Goal: Navigation & Orientation: Find specific page/section

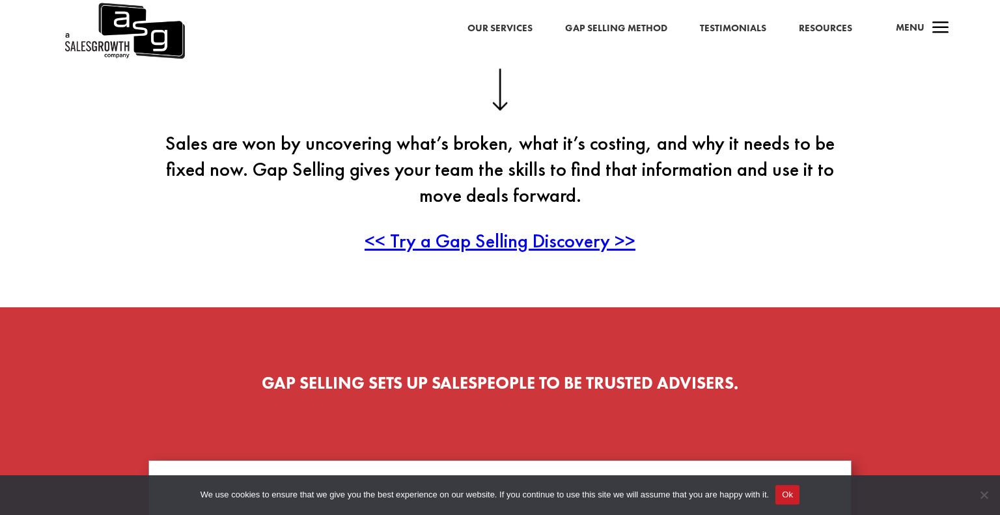
scroll to position [379, 0]
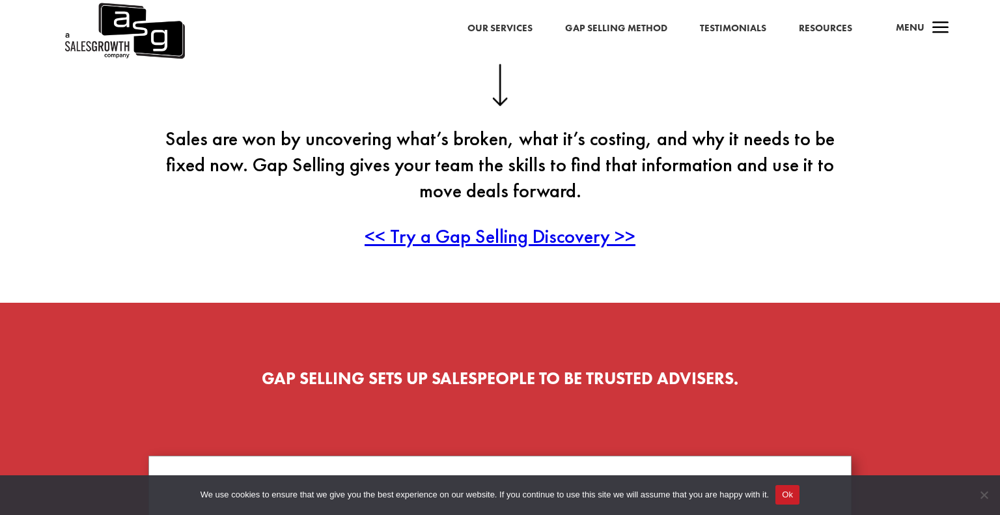
click at [543, 239] on span "<< Try a Gap Selling Discovery >>" at bounding box center [500, 235] width 271 height 25
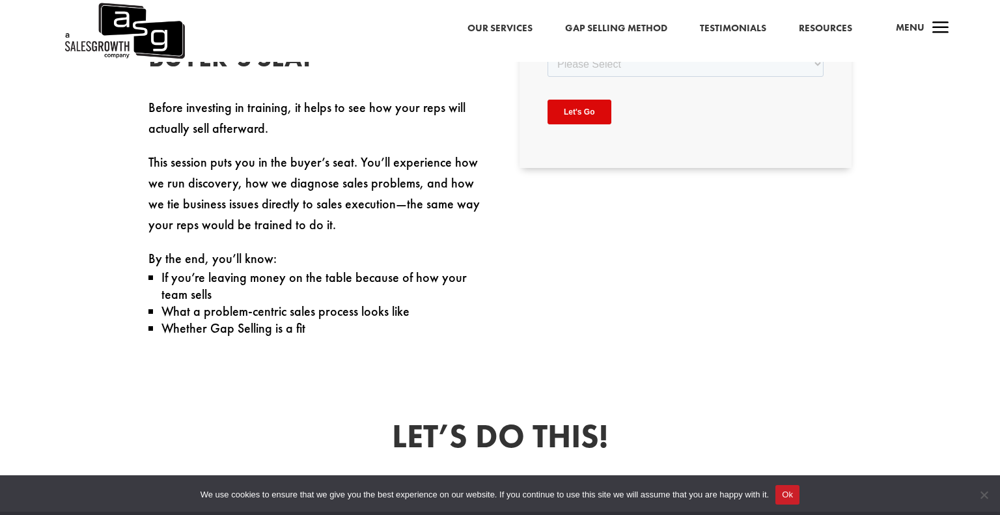
scroll to position [596, 0]
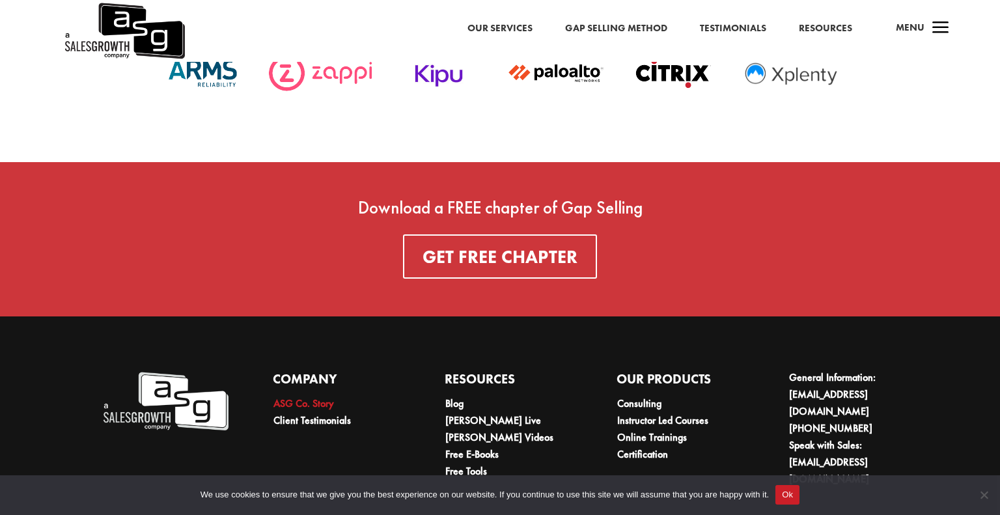
scroll to position [4644, 0]
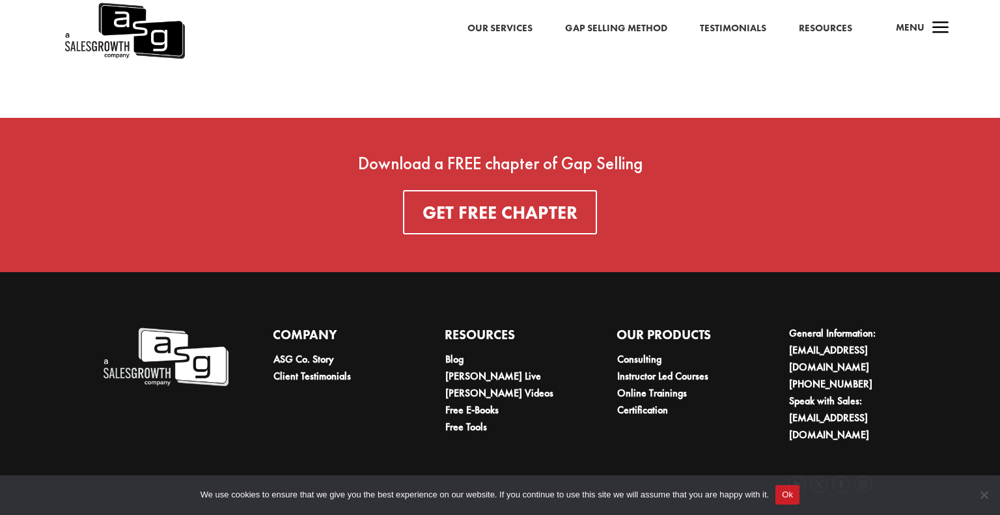
click at [516, 25] on link "Our Services" at bounding box center [499, 28] width 65 height 17
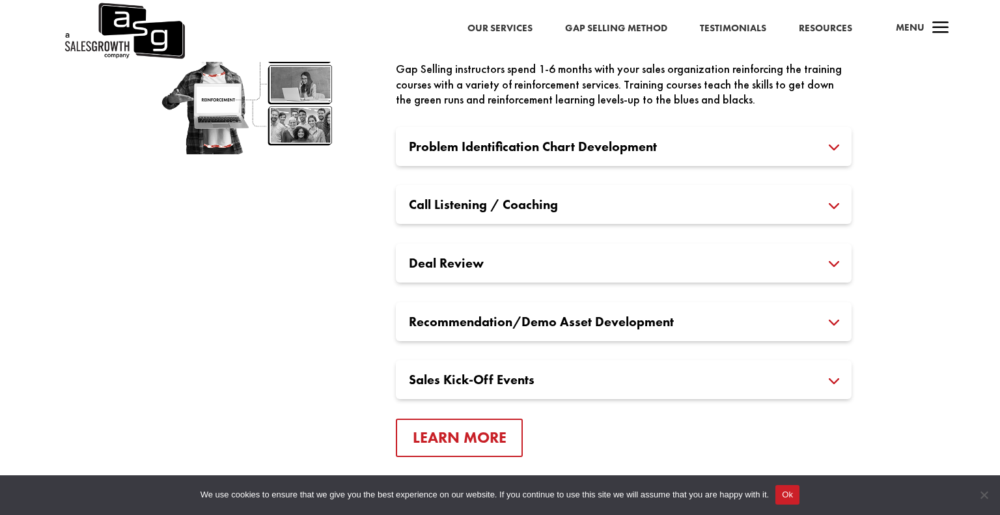
scroll to position [1875, 0]
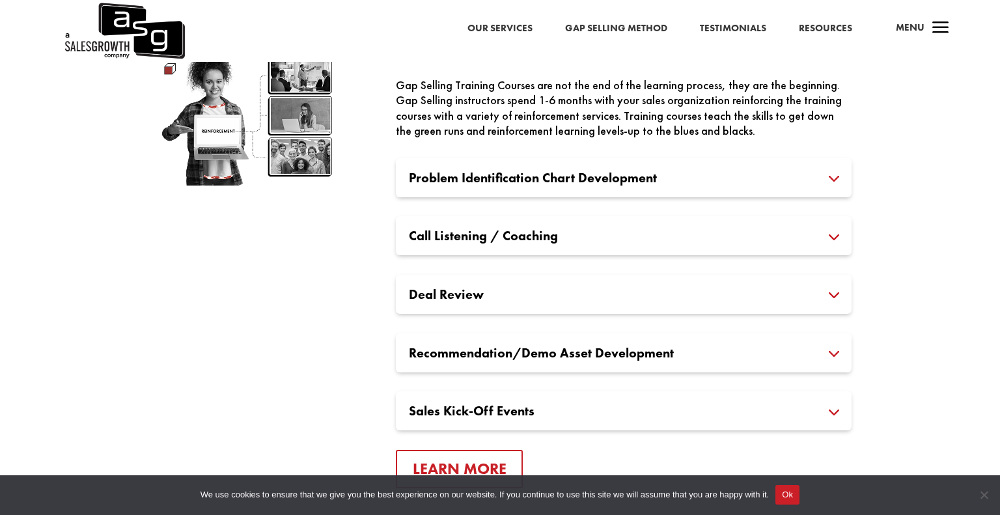
click at [522, 184] on h3 "Problem Identification Chart Development" at bounding box center [624, 177] width 430 height 13
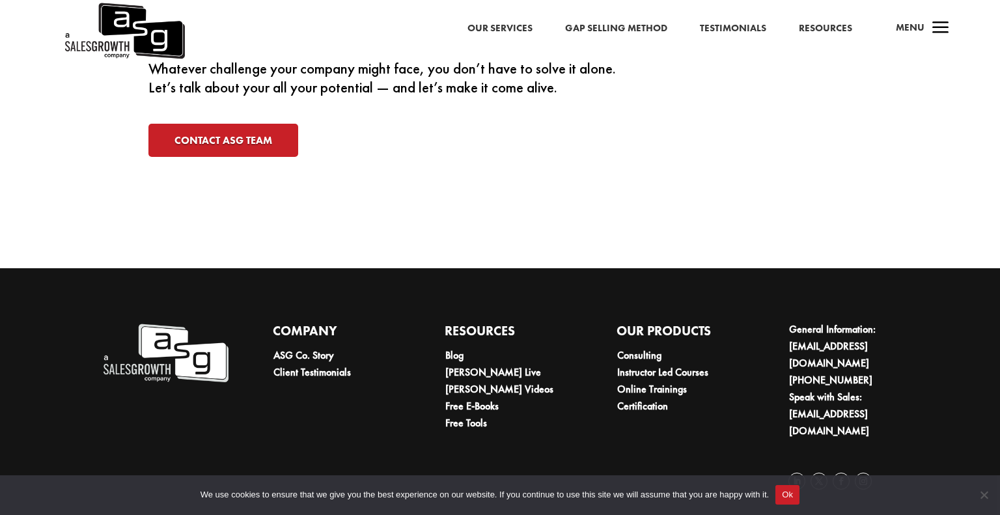
scroll to position [4278, 0]
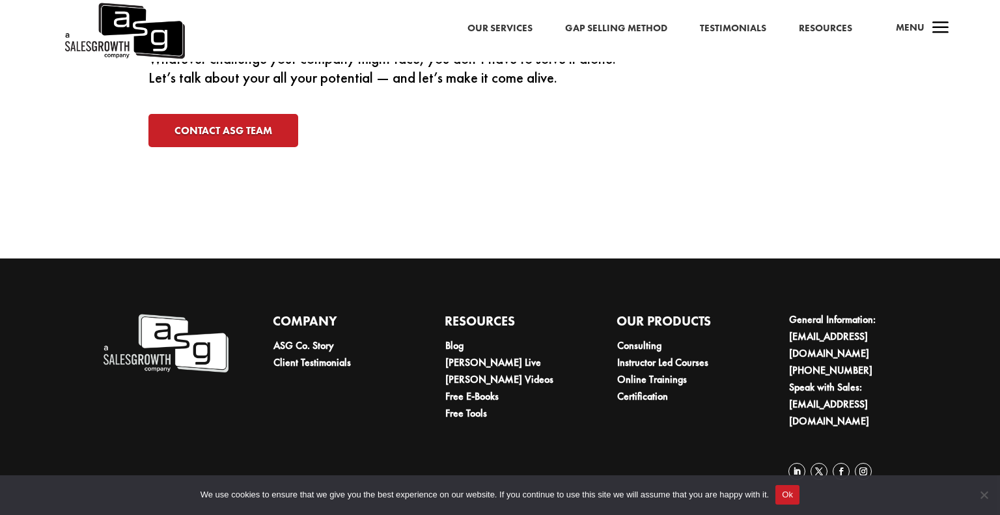
click at [943, 23] on span "a" at bounding box center [941, 29] width 26 height 26
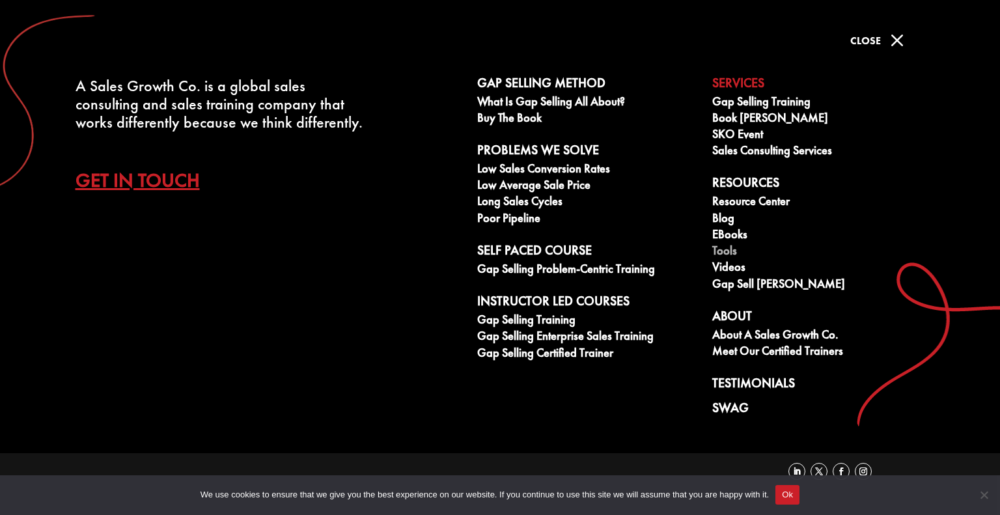
click at [719, 255] on link "Tools" at bounding box center [822, 252] width 221 height 16
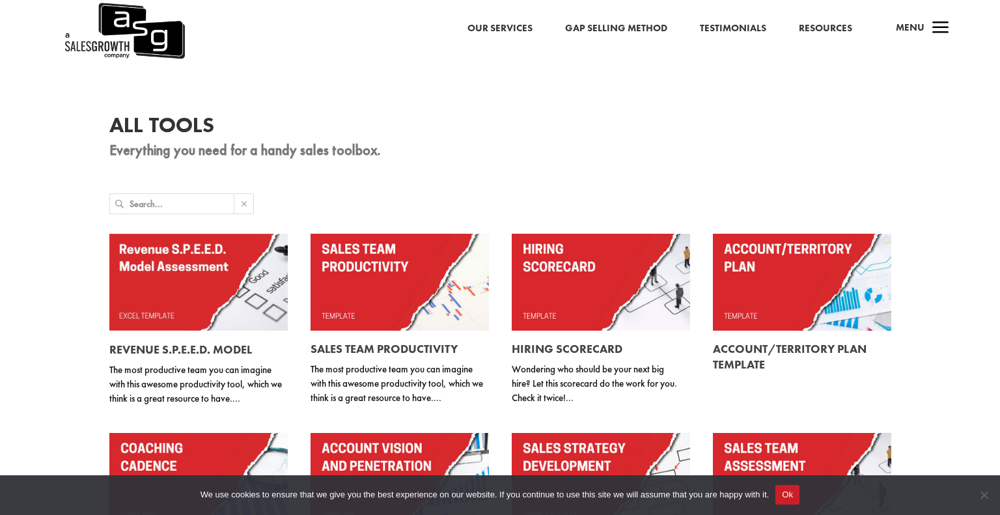
click at [933, 24] on span "a" at bounding box center [941, 29] width 26 height 26
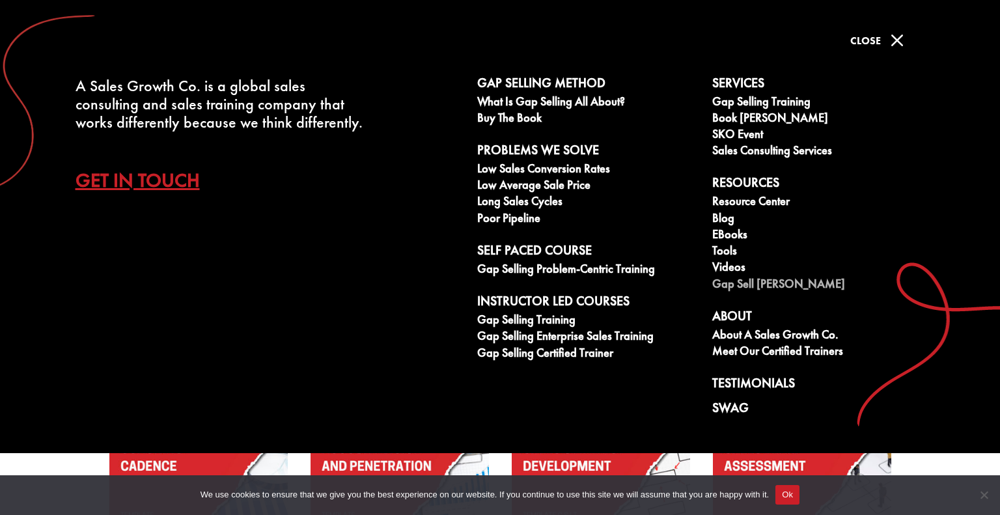
click at [775, 283] on link "Gap Sell [PERSON_NAME]" at bounding box center [822, 285] width 221 height 16
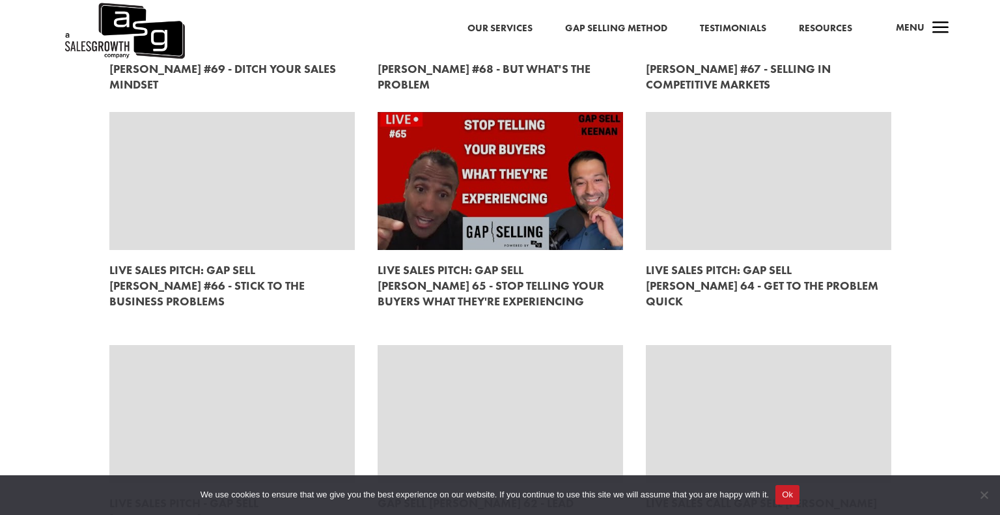
scroll to position [773, 0]
